Goal: Task Accomplishment & Management: Complete application form

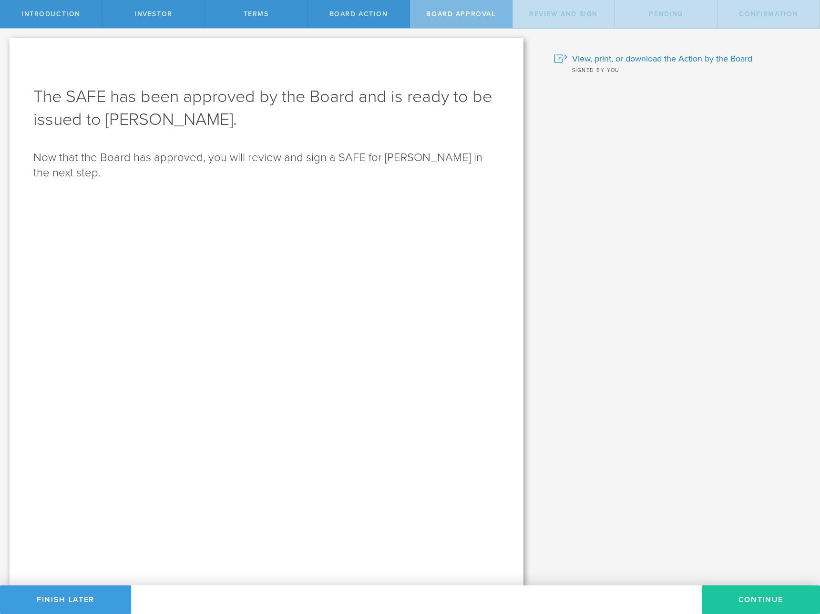
click at [748, 591] on button "Continue" at bounding box center [761, 600] width 118 height 29
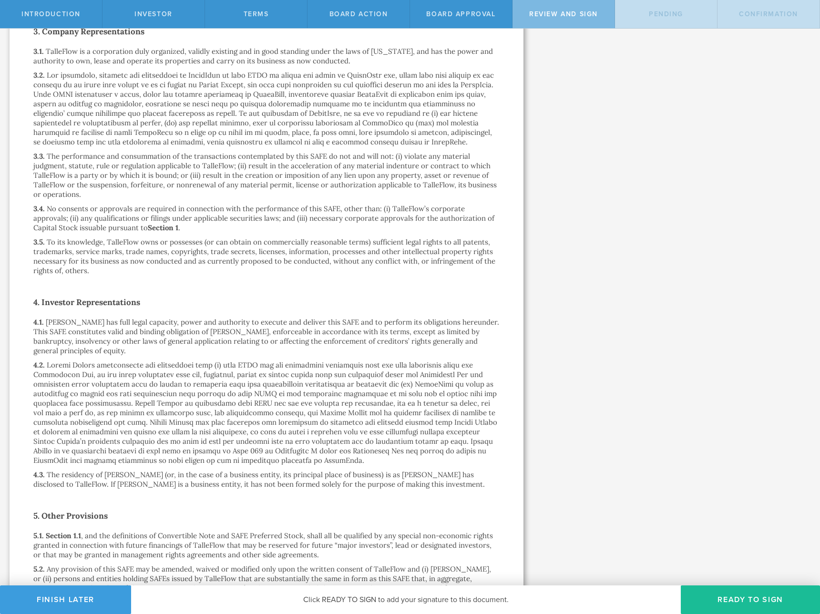
scroll to position [1690, 0]
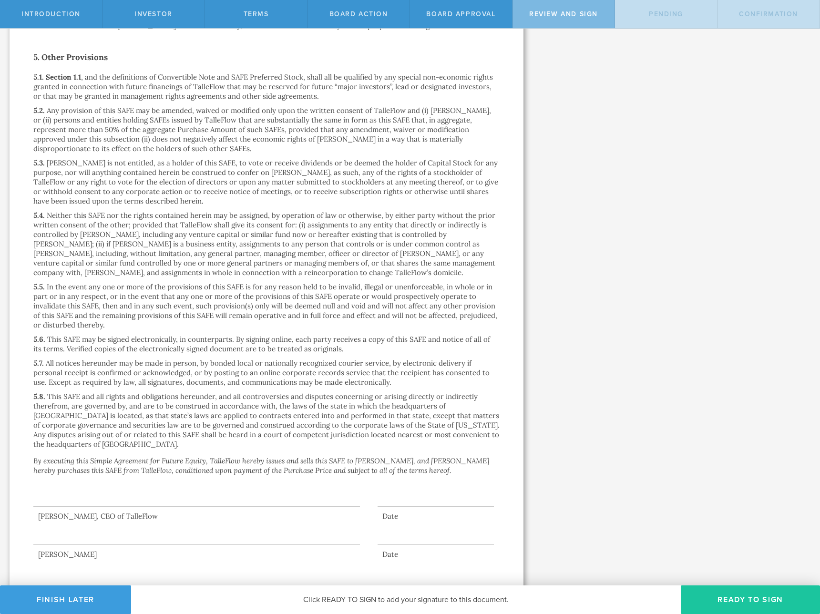
click at [768, 594] on button "Ready to Sign" at bounding box center [750, 600] width 139 height 29
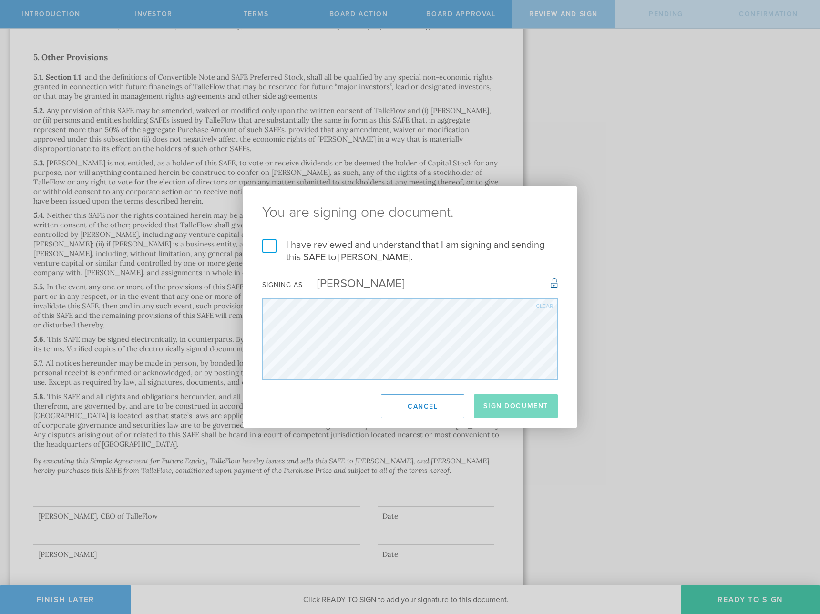
click at [380, 244] on label "I have reviewed and understand that I am signing and sending this SAFE to Andre…" at bounding box center [410, 251] width 296 height 25
click at [0, 0] on input "I have reviewed and understand that I am signing and sending this SAFE to Andre…" at bounding box center [0, 0] width 0 height 0
click at [501, 405] on button "Sign Document" at bounding box center [516, 406] width 84 height 24
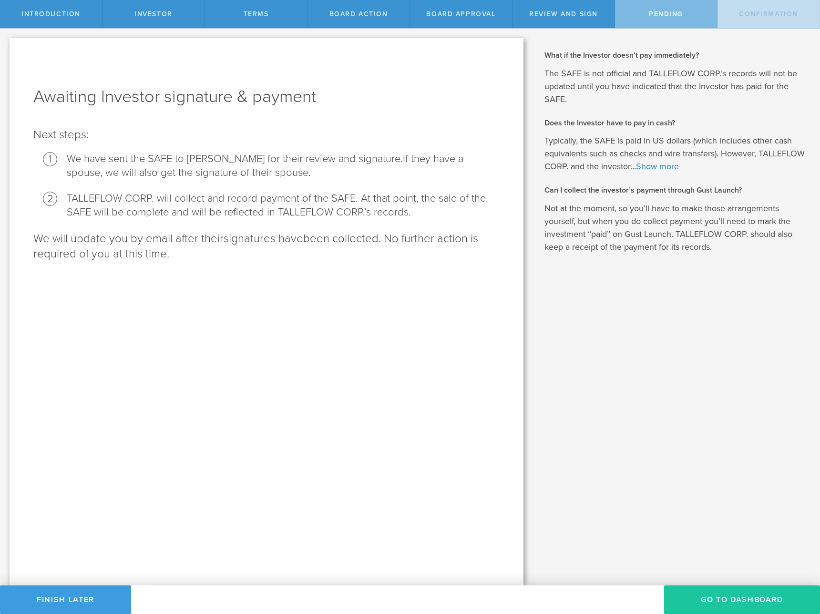
click at [759, 604] on button "Go To Dashboard" at bounding box center [742, 600] width 156 height 29
